Goal: Task Accomplishment & Management: Manage account settings

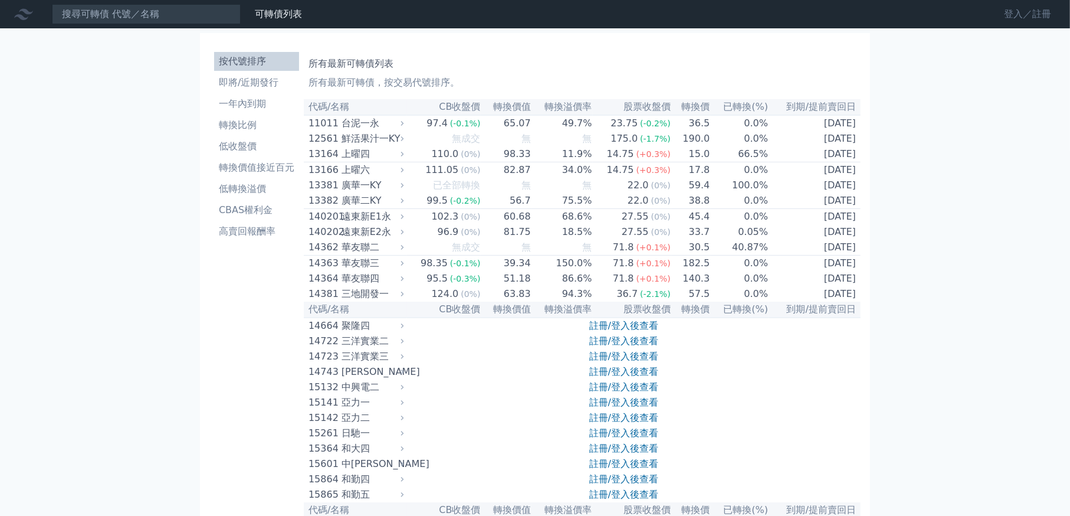
click at [1016, 12] on link "登入／註冊" at bounding box center [1028, 14] width 66 height 19
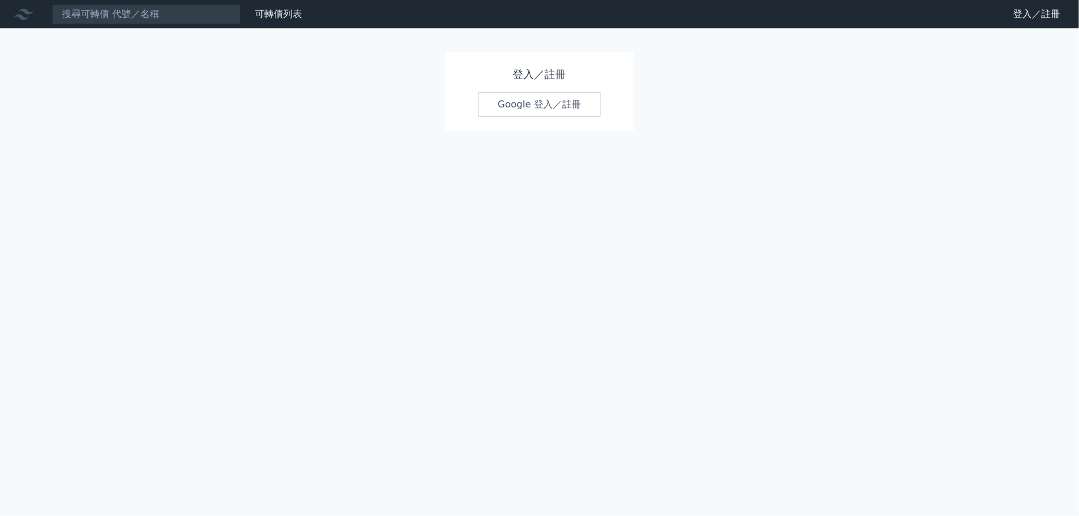
click at [511, 107] on link "Google 登入／註冊" at bounding box center [540, 104] width 123 height 25
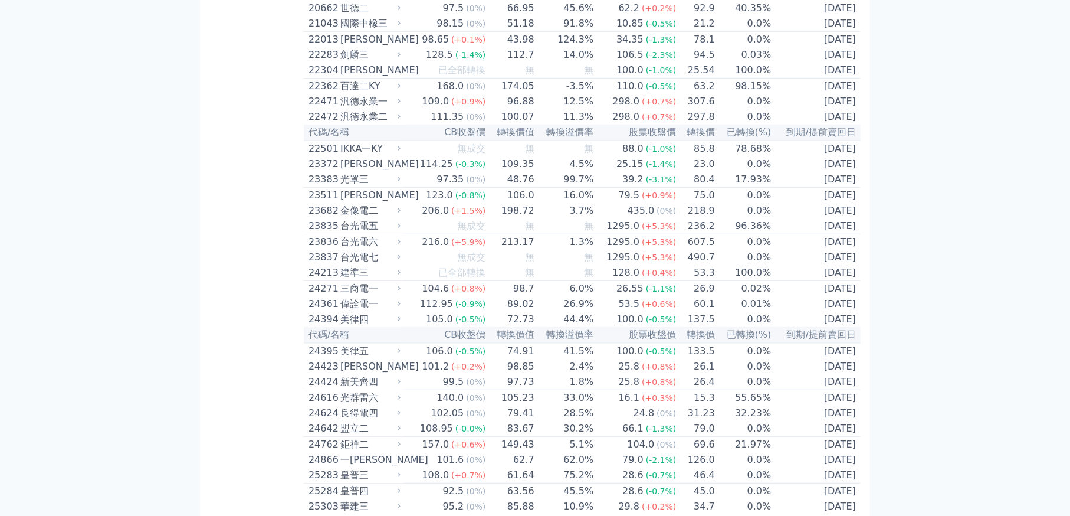
scroll to position [4689, 0]
